Goal: Navigation & Orientation: Find specific page/section

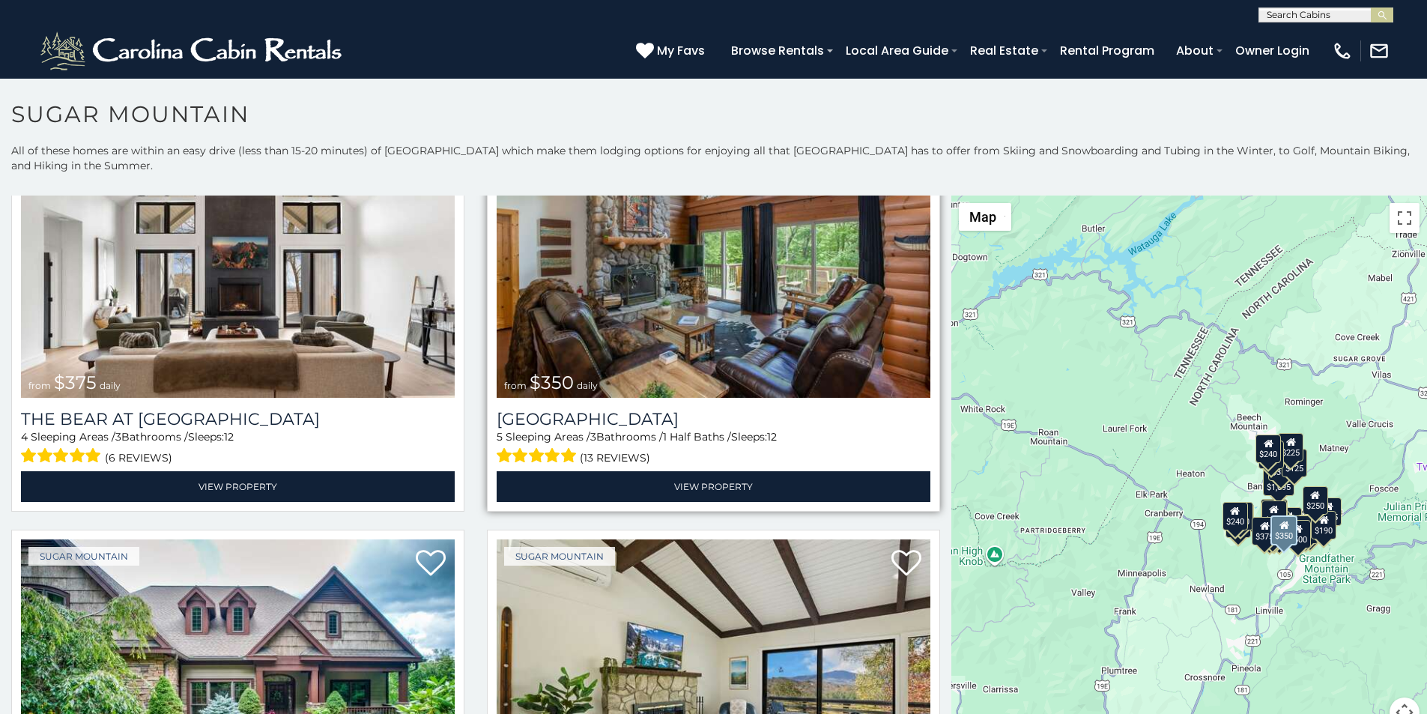
scroll to position [156, 0]
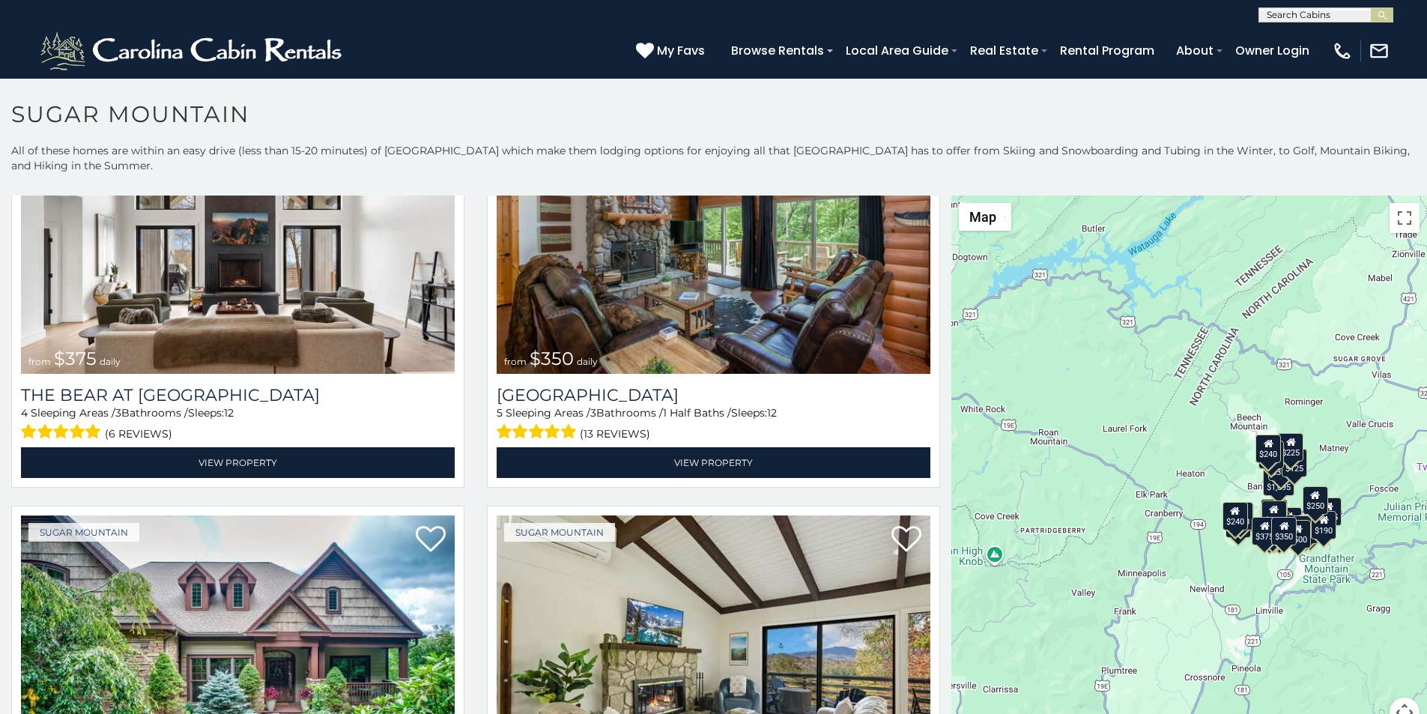
click at [750, 27] on div "[PHONE_NUMBER] My Favs Browse Rentals Local Area Guide Activities & Attractions…" at bounding box center [713, 50] width 1427 height 56
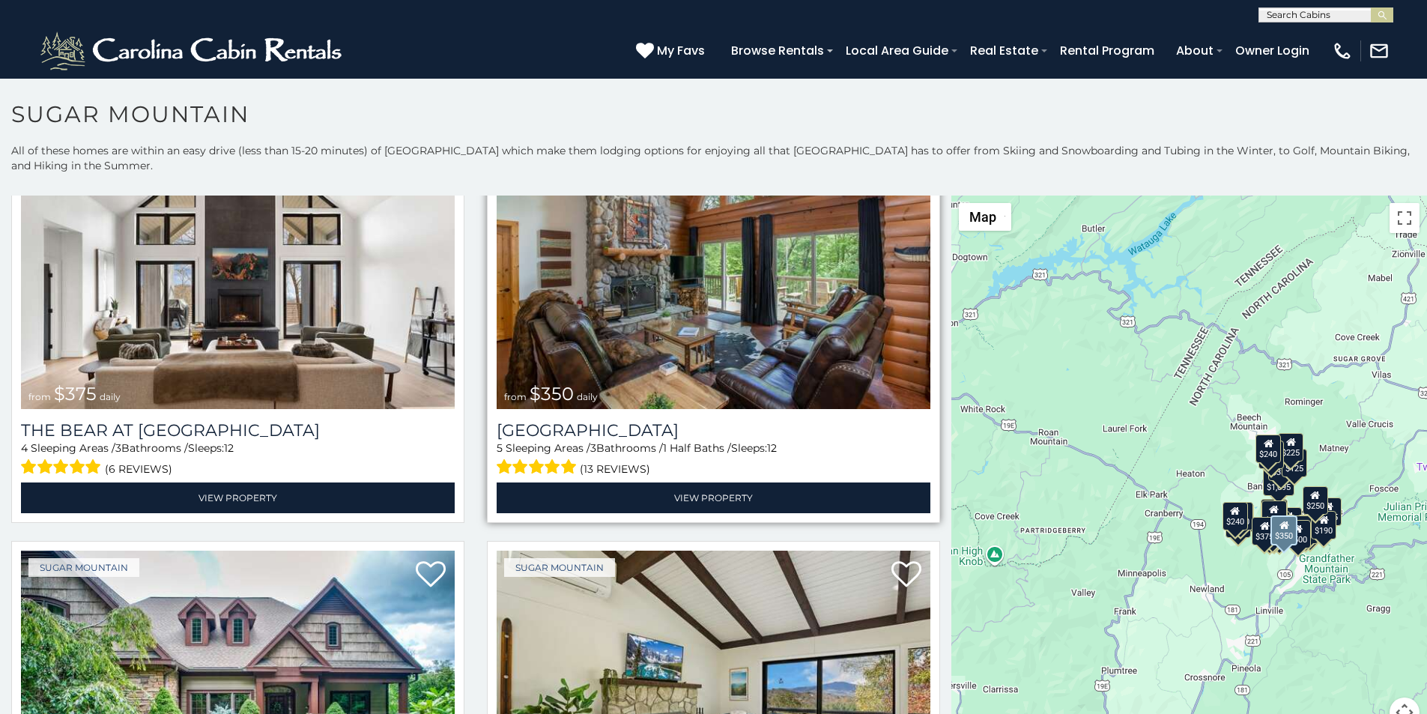
scroll to position [0, 0]
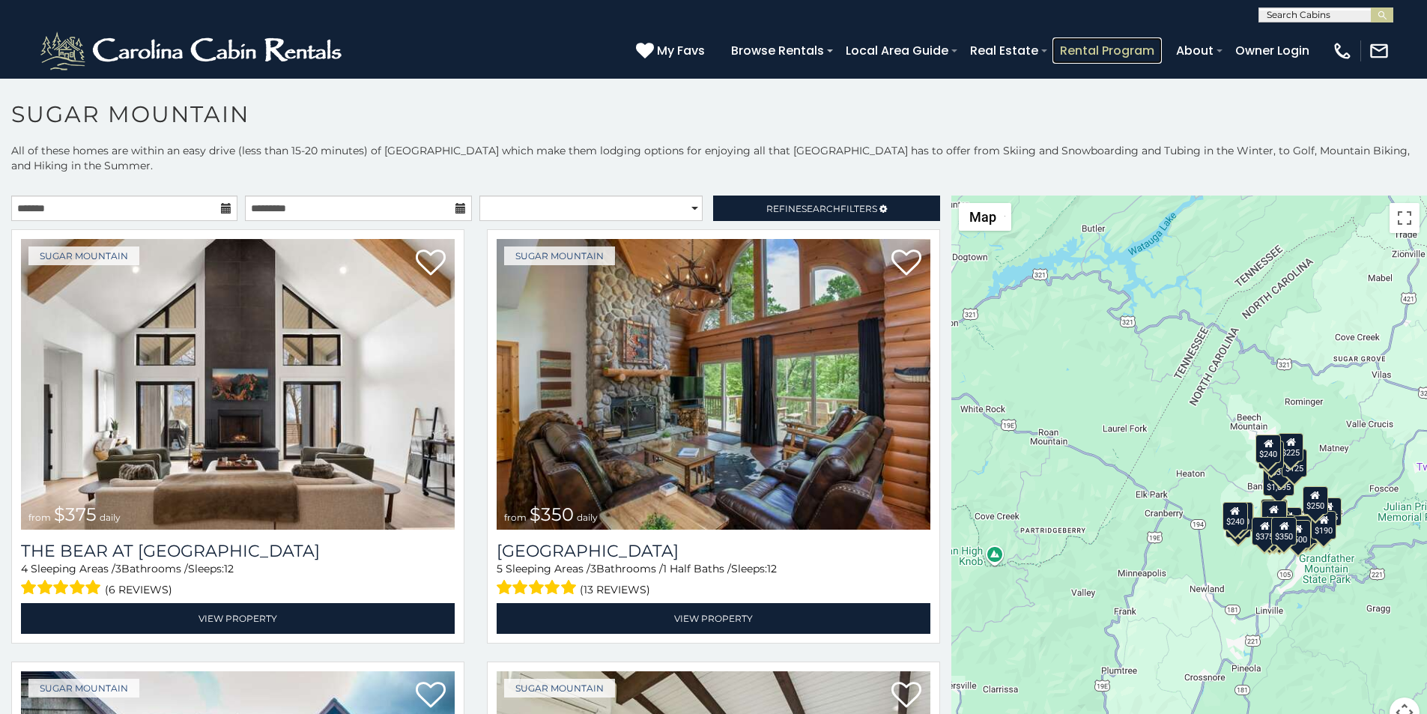
click at [1149, 44] on link "Rental Program" at bounding box center [1107, 50] width 109 height 26
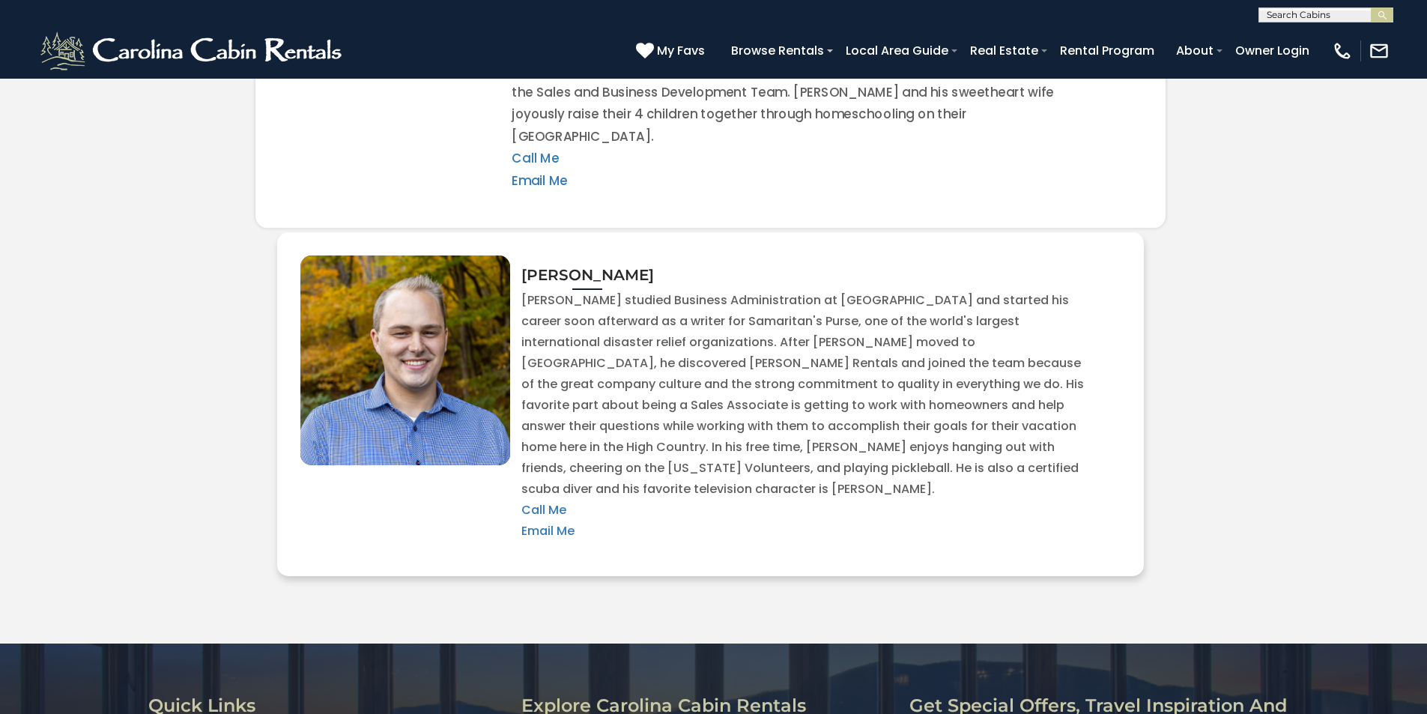
scroll to position [3246, 0]
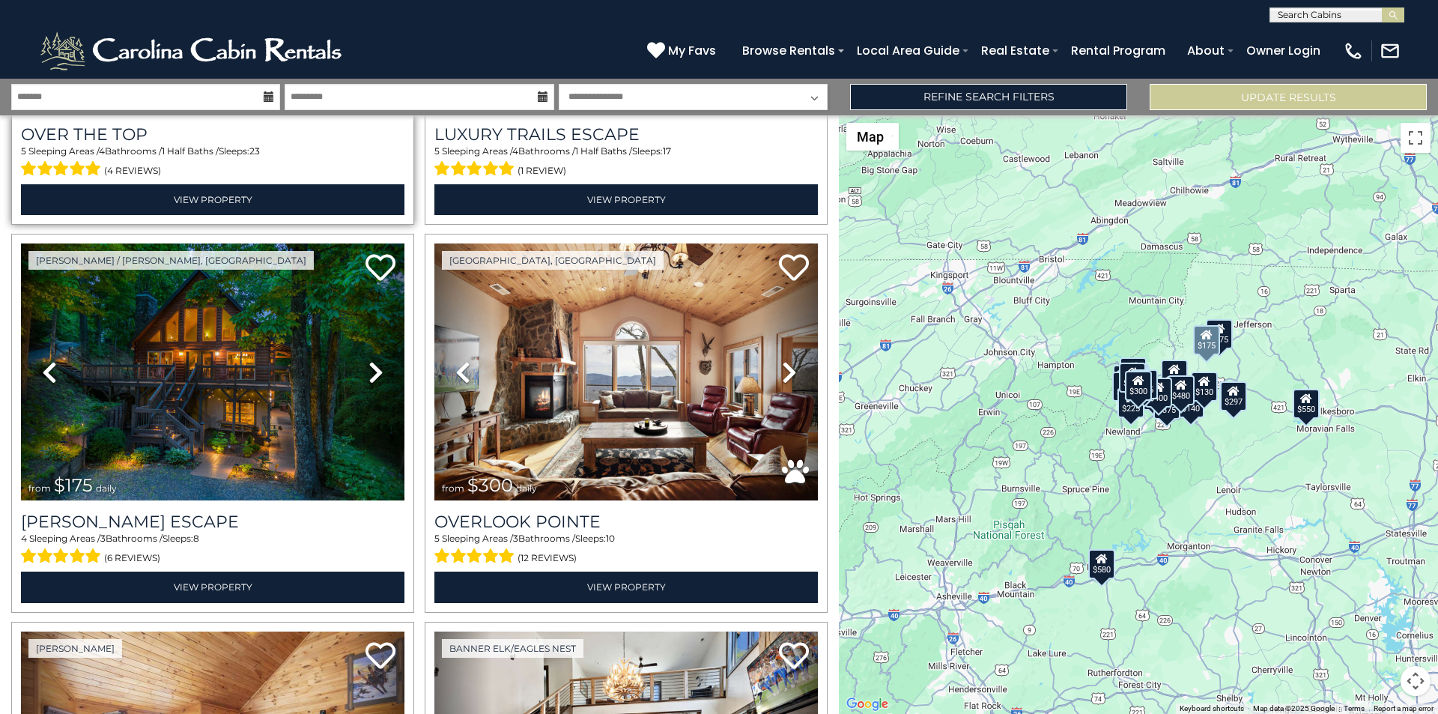
scroll to position [249, 0]
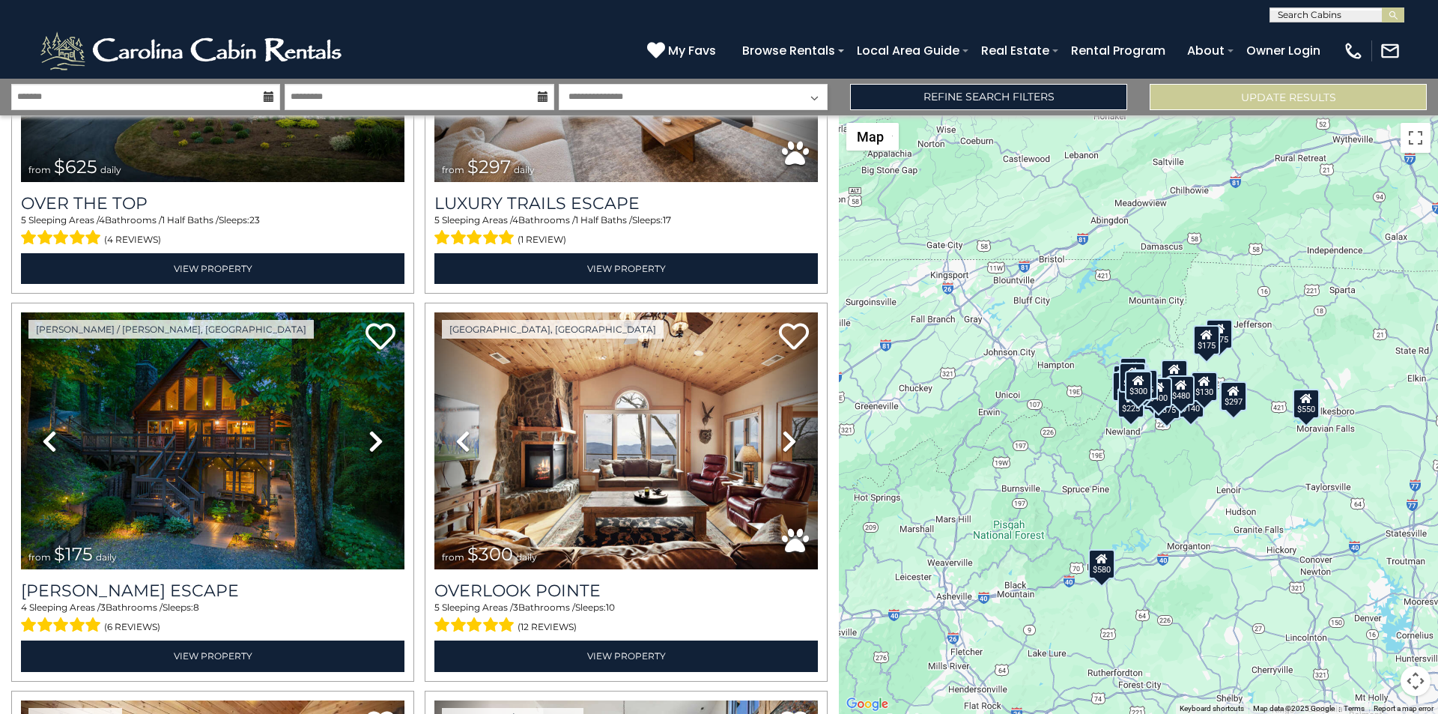
click at [211, 4] on div "**********" at bounding box center [719, 11] width 1438 height 22
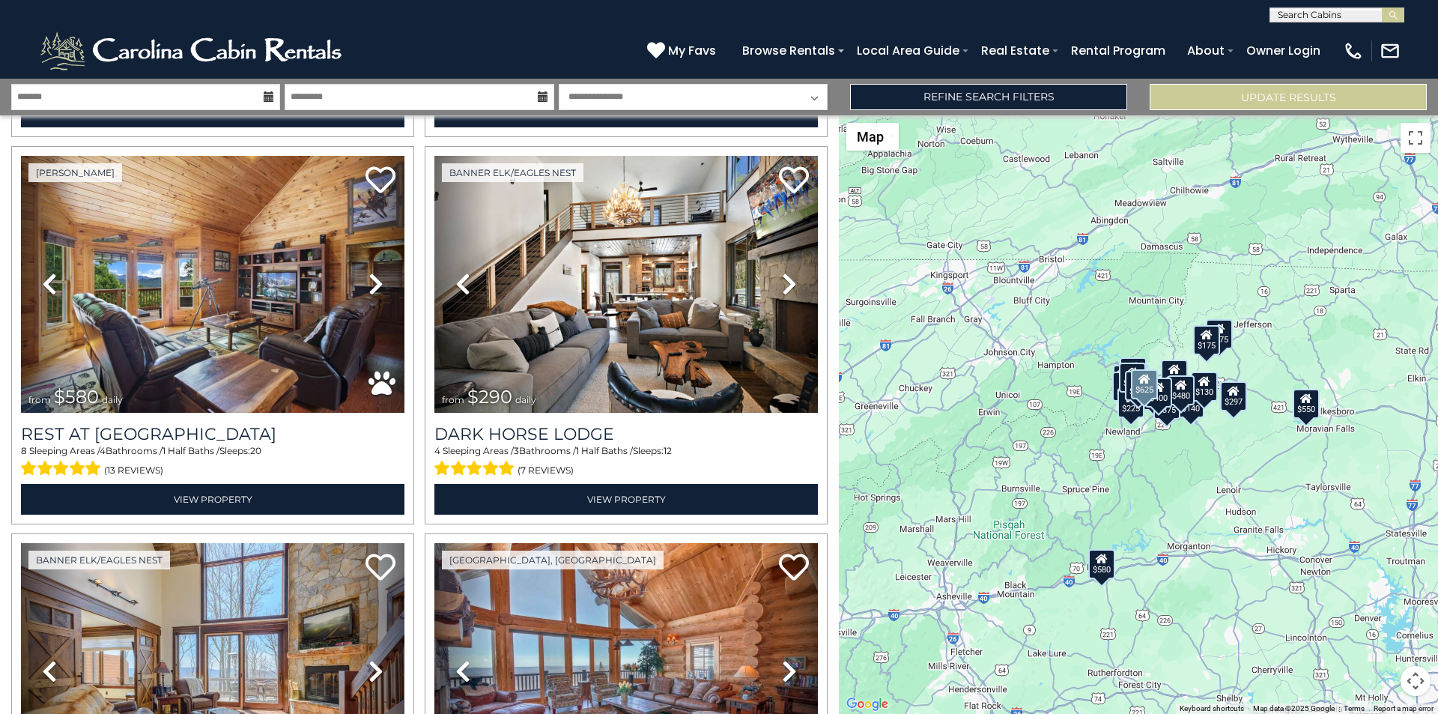
scroll to position [811, 0]
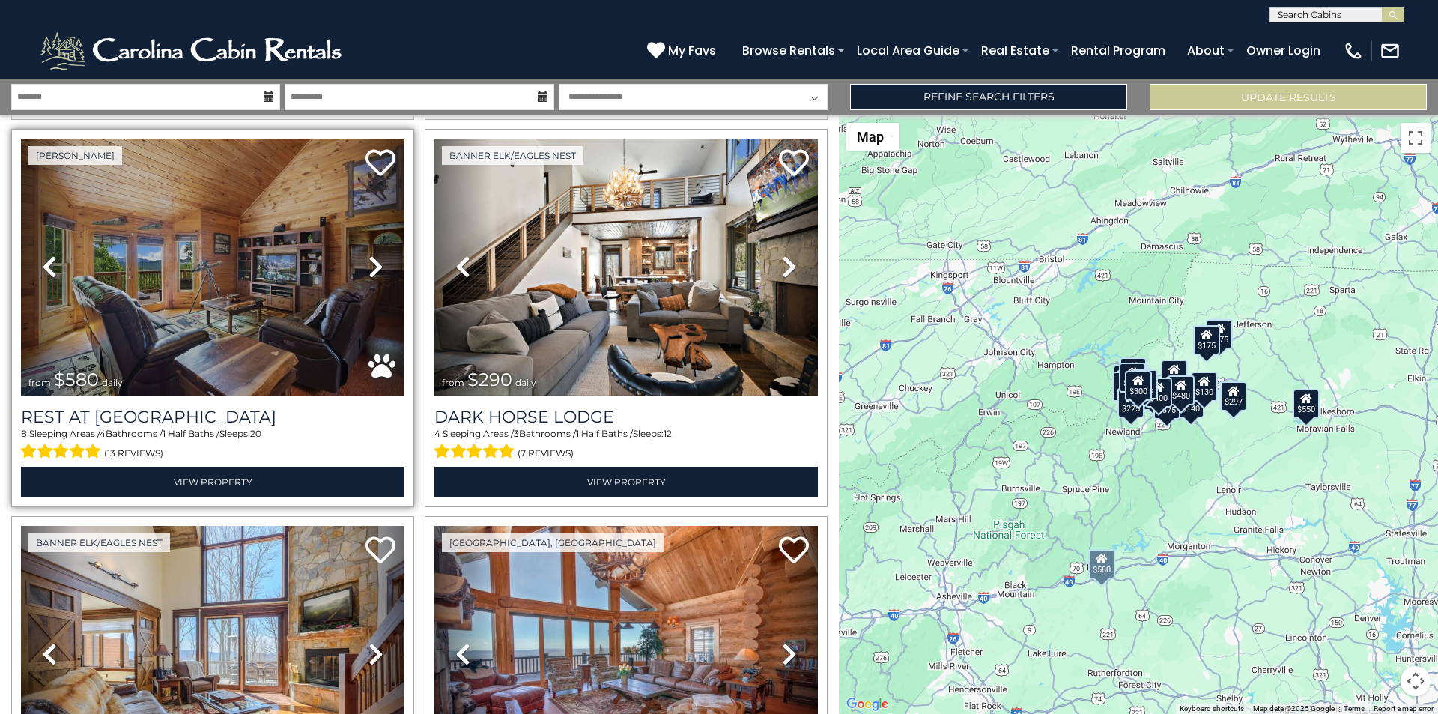
click at [350, 182] on link "Next" at bounding box center [376, 267] width 58 height 257
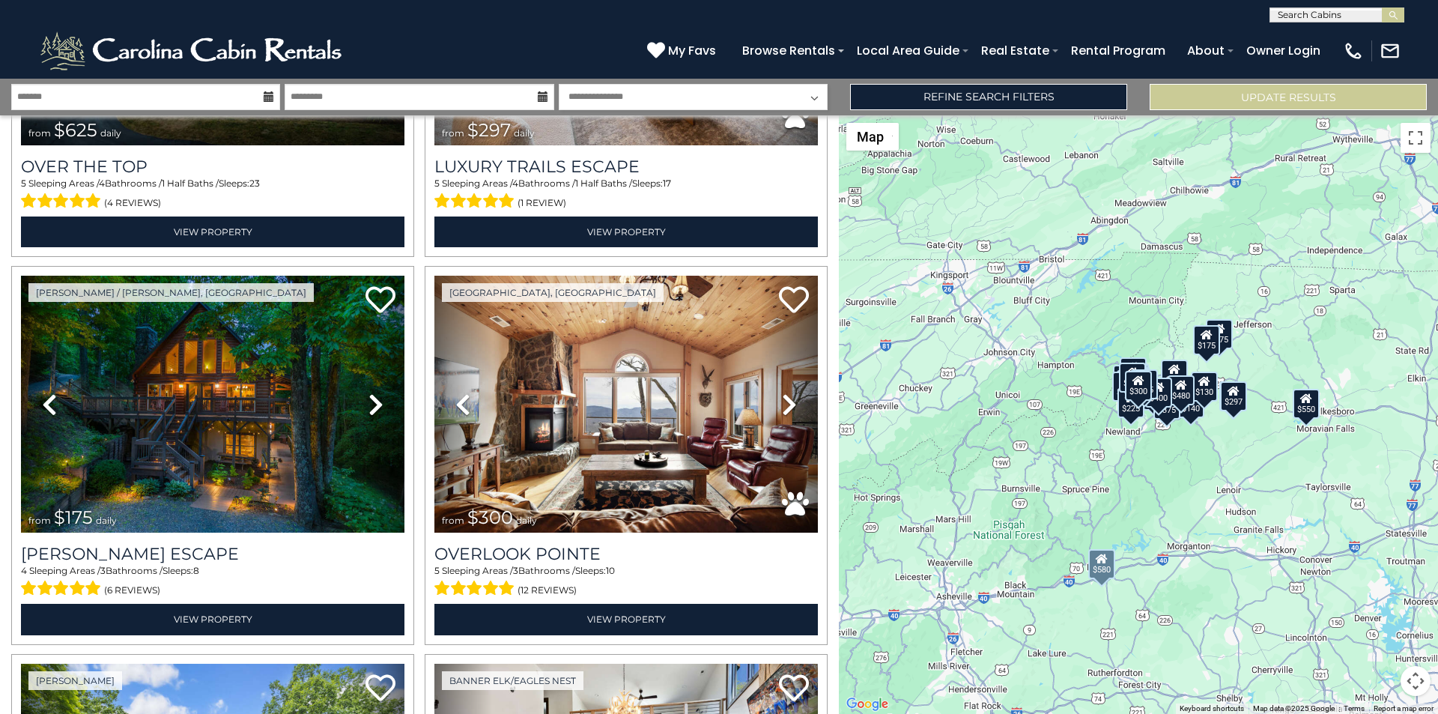
scroll to position [281, 0]
